Goal: Information Seeking & Learning: Learn about a topic

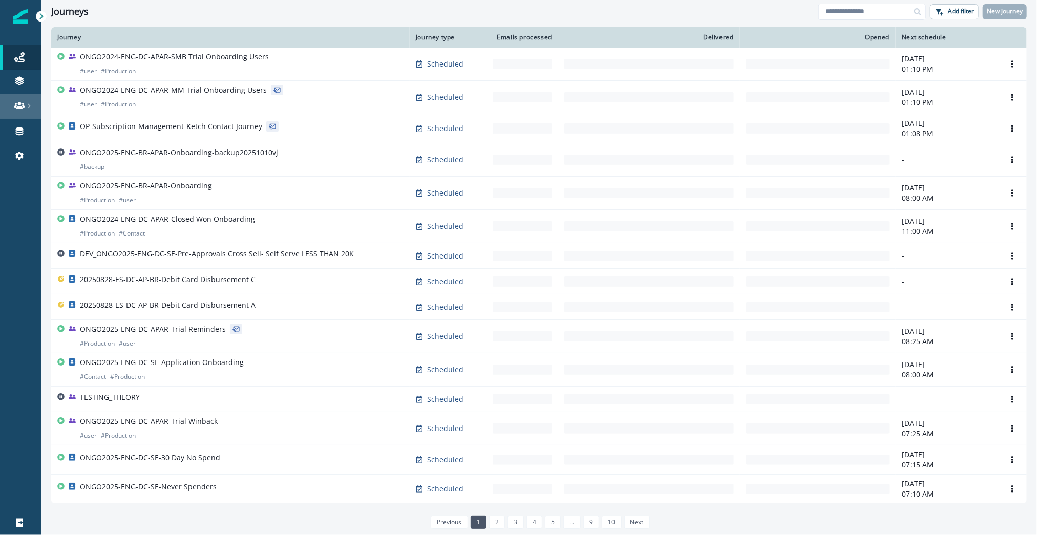
click at [26, 101] on div at bounding box center [20, 105] width 33 height 10
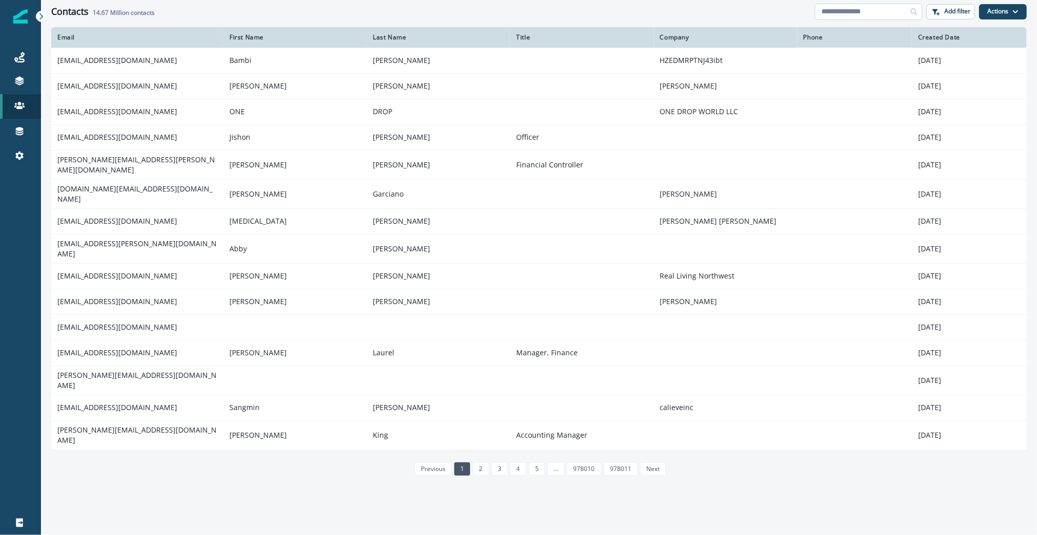
click at [859, 16] on input at bounding box center [869, 12] width 108 height 16
paste input "**********"
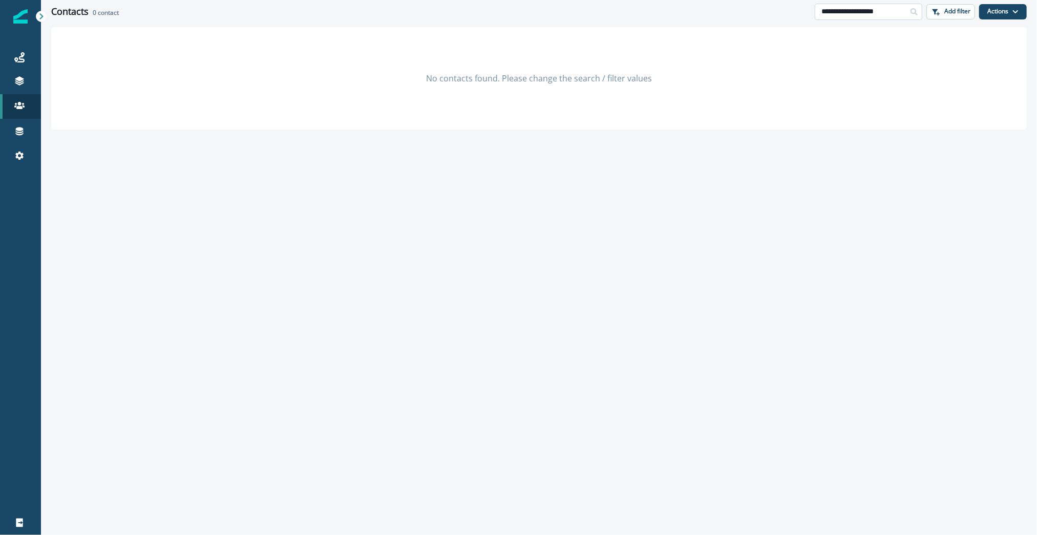
click at [853, 10] on input "**********" at bounding box center [869, 12] width 108 height 16
paste input
type input "**********"
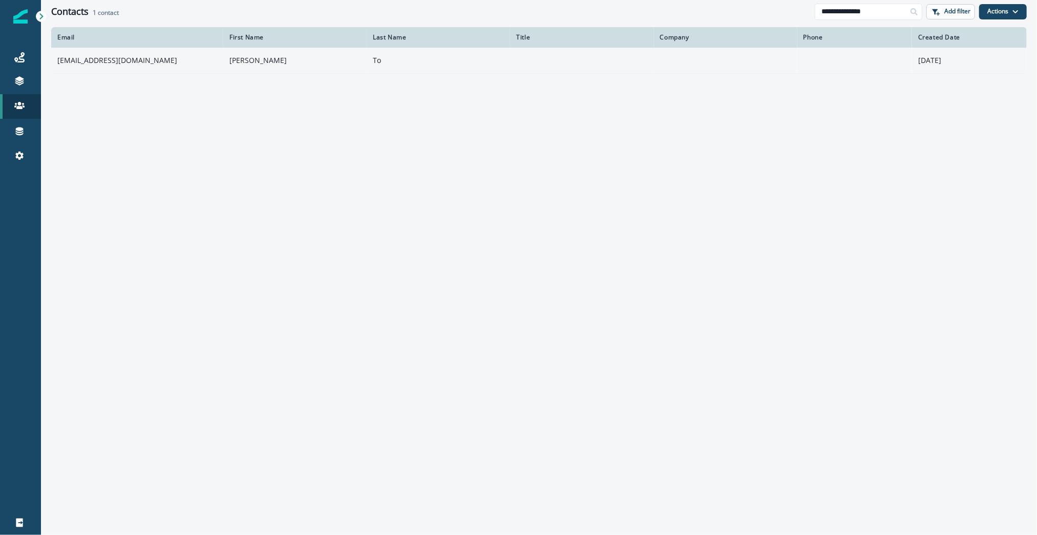
click at [111, 61] on td "[EMAIL_ADDRESS][DOMAIN_NAME]" at bounding box center [137, 61] width 172 height 26
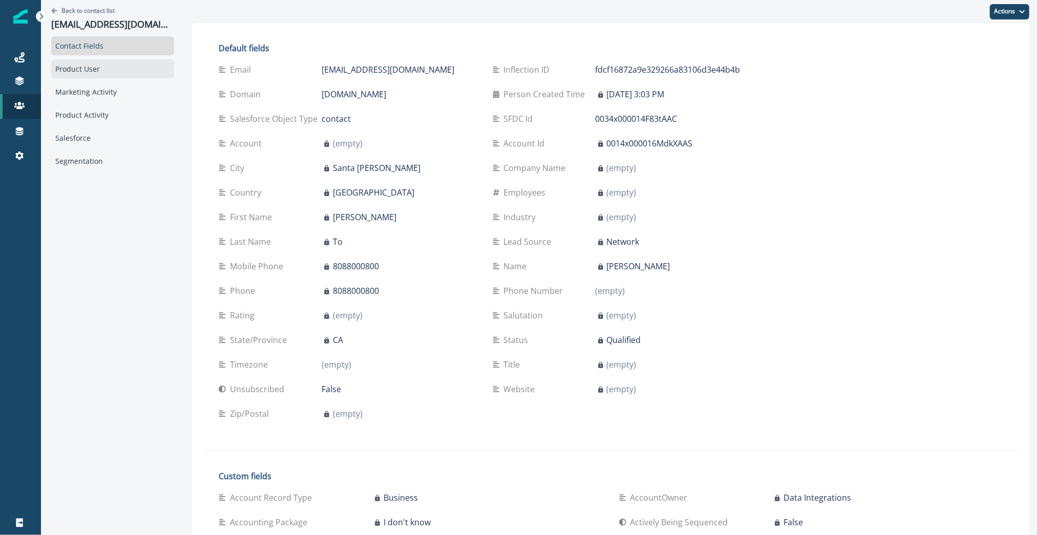
click at [108, 73] on div "Product User" at bounding box center [112, 68] width 123 height 19
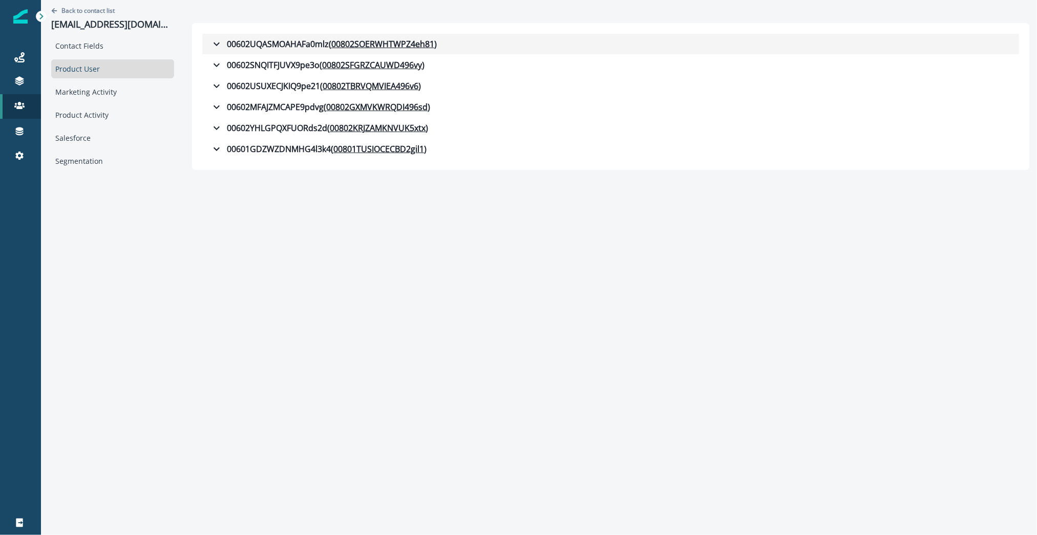
click at [245, 48] on div "00602UQASMOAHAFa0mlz ( 00802SOERWHTWPZ4eh81 )" at bounding box center [323, 44] width 226 height 12
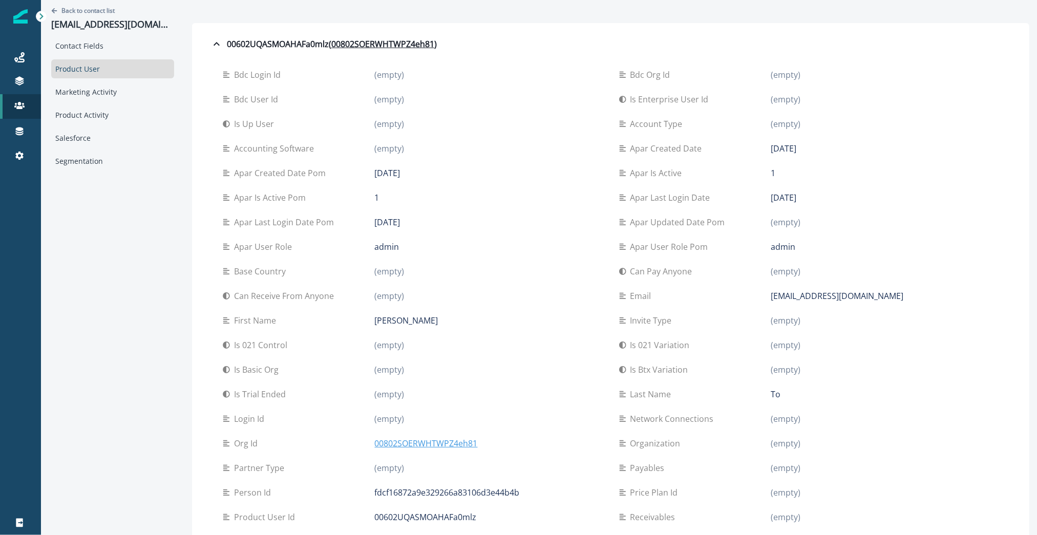
click at [383, 448] on p "00802SOERWHTWPZ4eh81" at bounding box center [426, 443] width 103 height 12
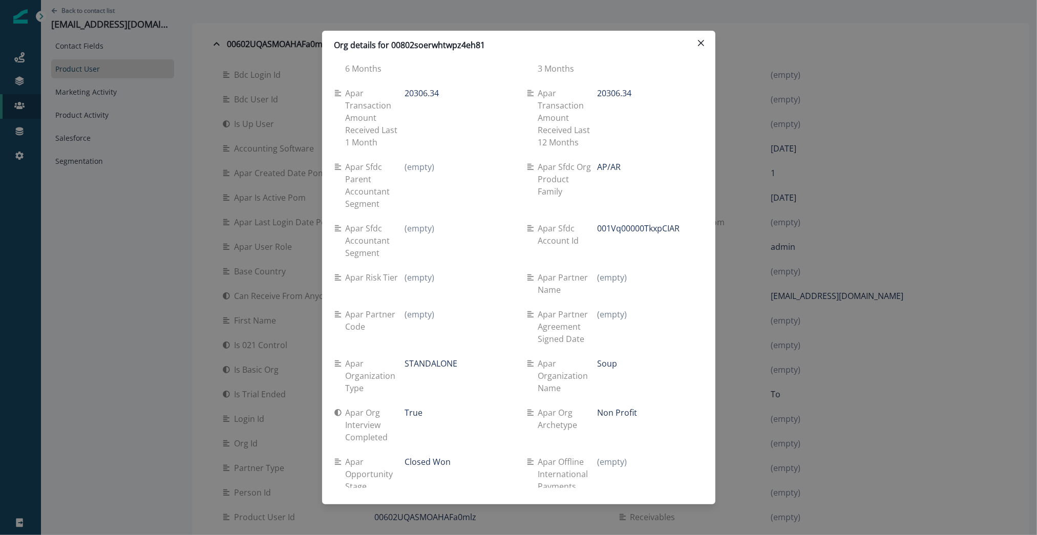
scroll to position [1550, 0]
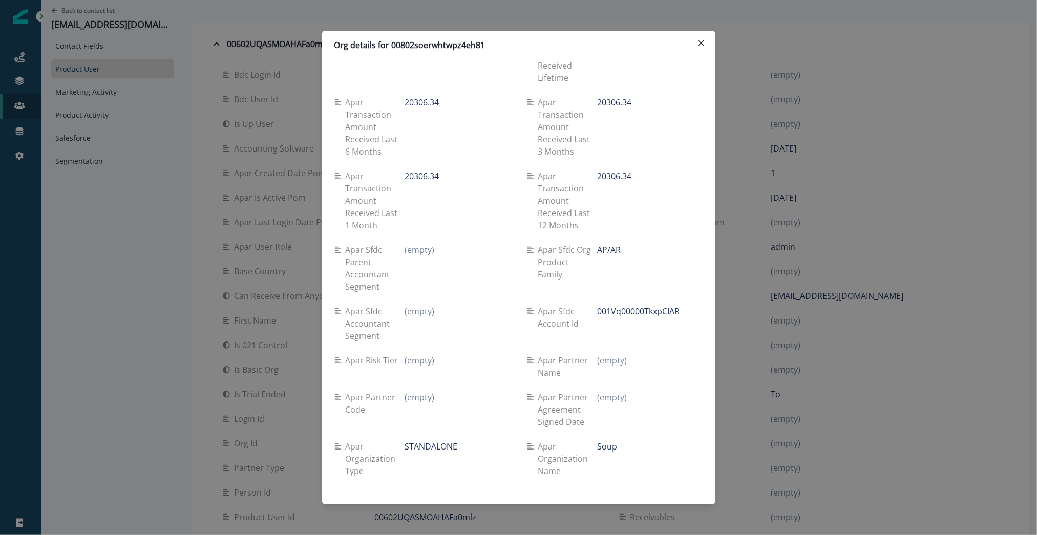
click at [220, 183] on div "Org details for 00802soerwhtwpz4eh81 Se travel spend lifetime (empty) Se spend …" at bounding box center [518, 267] width 1037 height 535
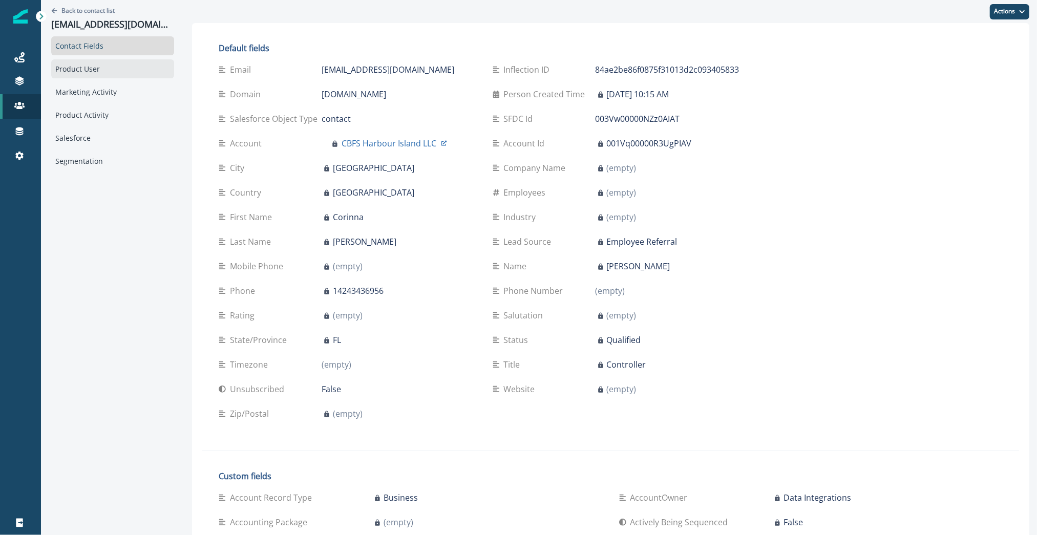
click at [108, 68] on div "Product User" at bounding box center [112, 68] width 123 height 19
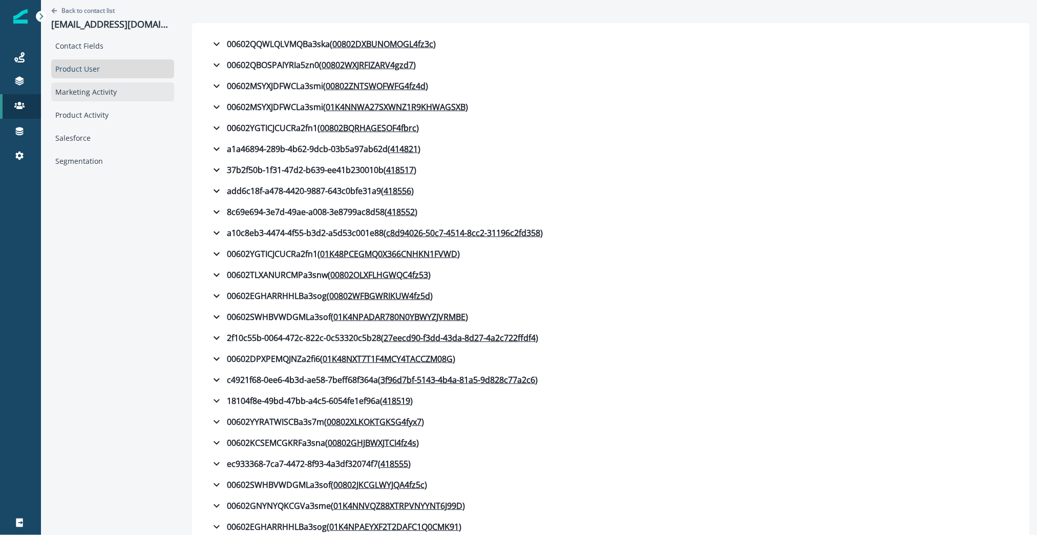
click at [124, 98] on div "Marketing Activity" at bounding box center [112, 91] width 123 height 19
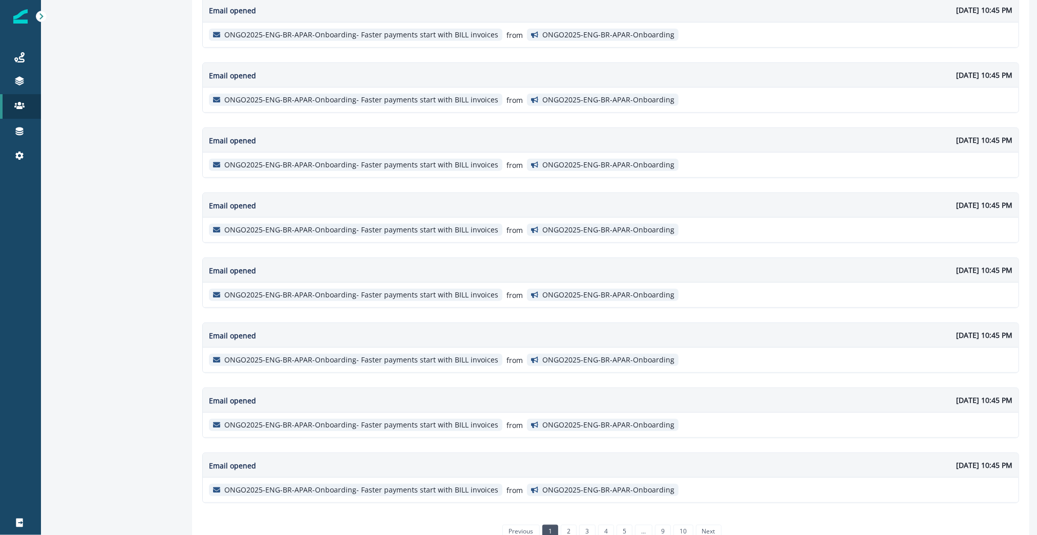
scroll to position [503, 0]
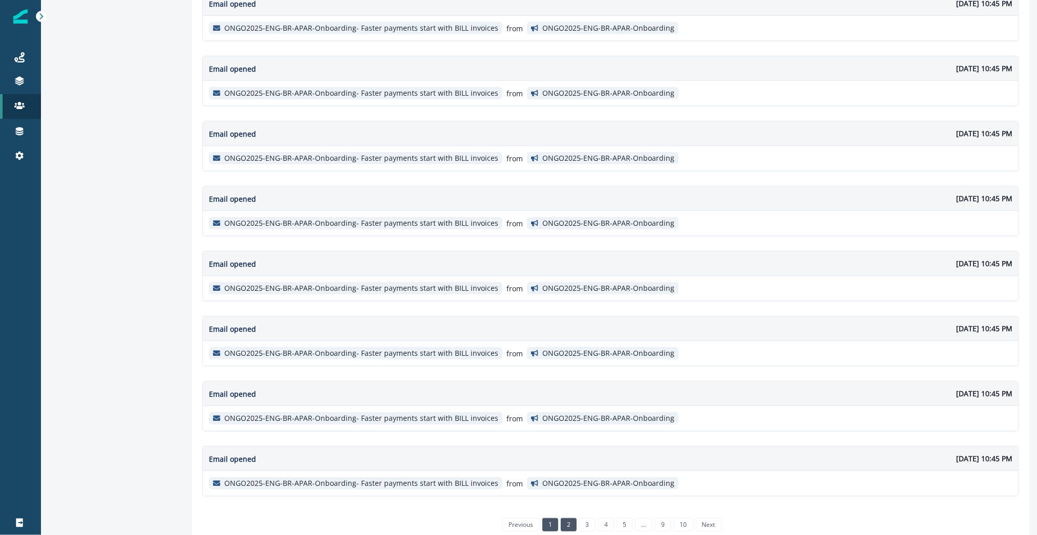
click at [566, 518] on link "2" at bounding box center [569, 524] width 16 height 13
click at [574, 514] on div "previous 1 2 3 4 5 6 ... 9 10 next" at bounding box center [610, 525] width 248 height 22
click at [576, 518] on link "3" at bounding box center [578, 524] width 16 height 13
click at [591, 518] on link "4" at bounding box center [596, 524] width 16 height 13
click at [609, 518] on link "5" at bounding box center [615, 524] width 16 height 13
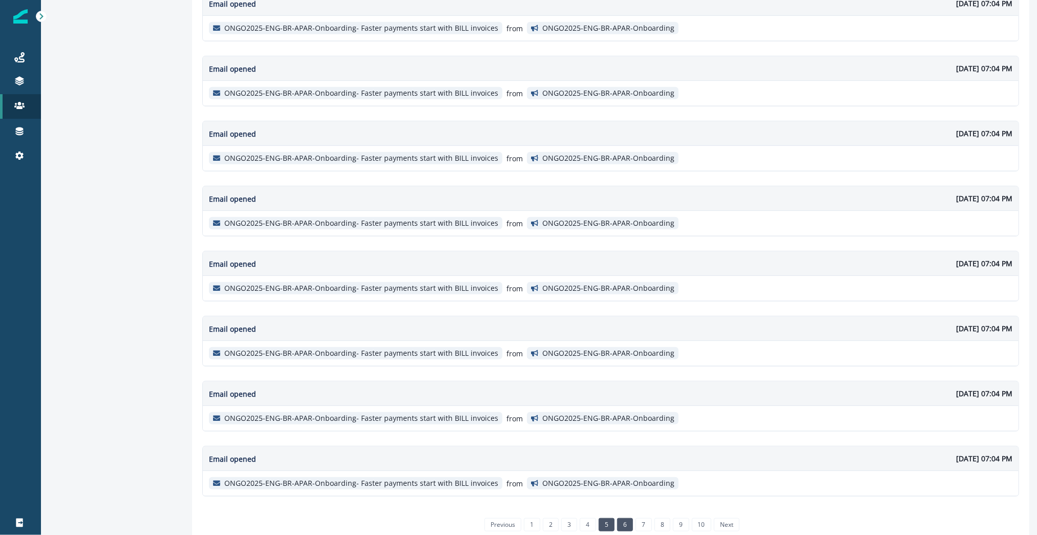
click at [625, 518] on link "6" at bounding box center [625, 524] width 16 height 13
click at [649, 518] on link "7" at bounding box center [643, 524] width 16 height 13
click at [654, 518] on link "8" at bounding box center [654, 524] width 16 height 13
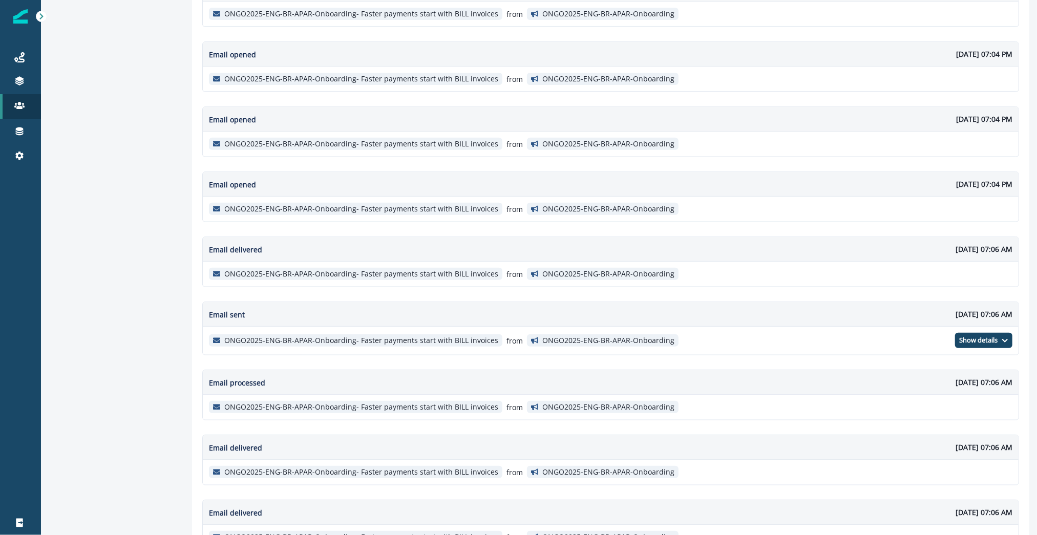
scroll to position [509, 0]
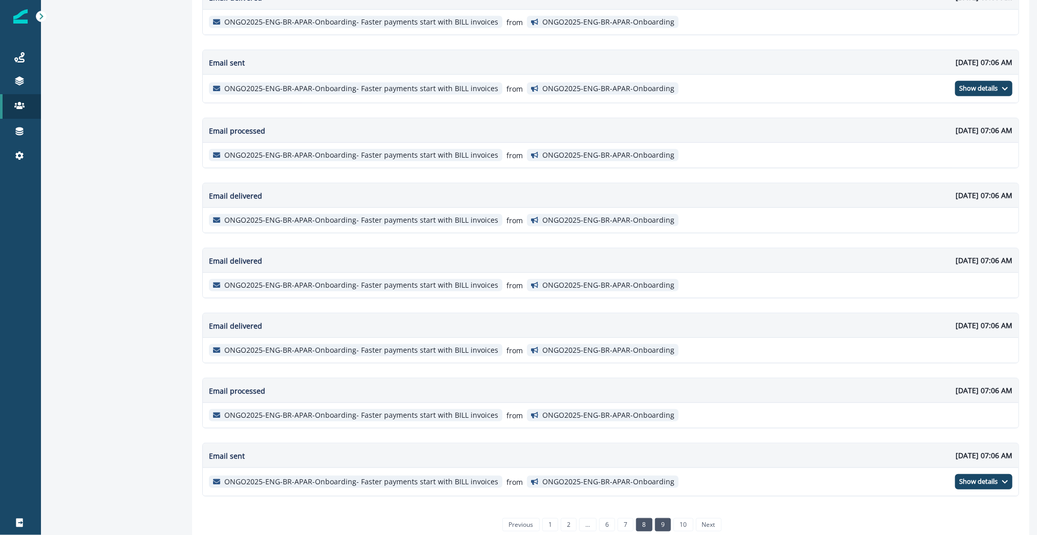
click at [660, 518] on link "9" at bounding box center [663, 524] width 16 height 13
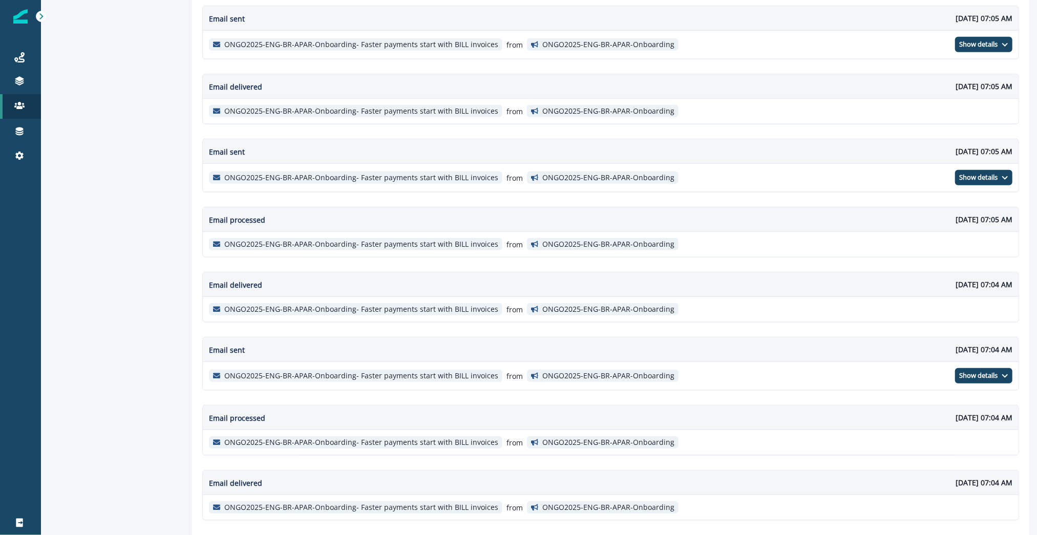
scroll to position [518, 0]
